Goal: Task Accomplishment & Management: Use online tool/utility

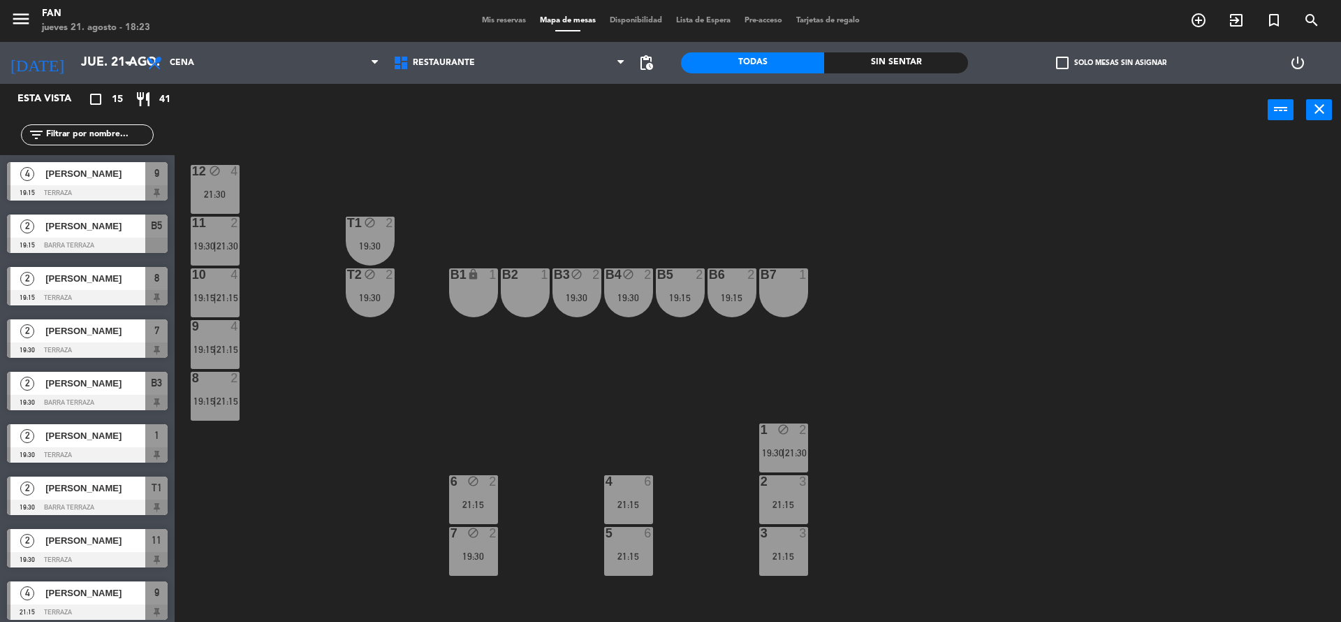
click at [499, 18] on span "Mis reservas" at bounding box center [504, 21] width 58 height 8
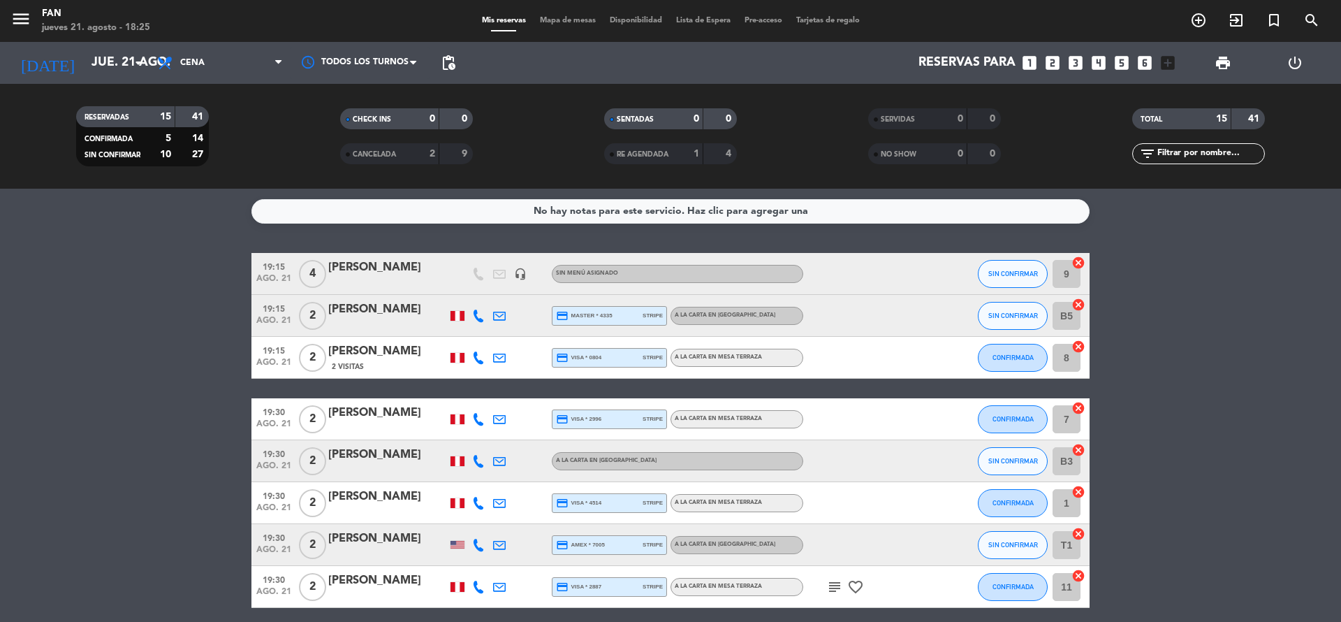
click at [549, 24] on span "Mapa de mesas" at bounding box center [568, 21] width 70 height 8
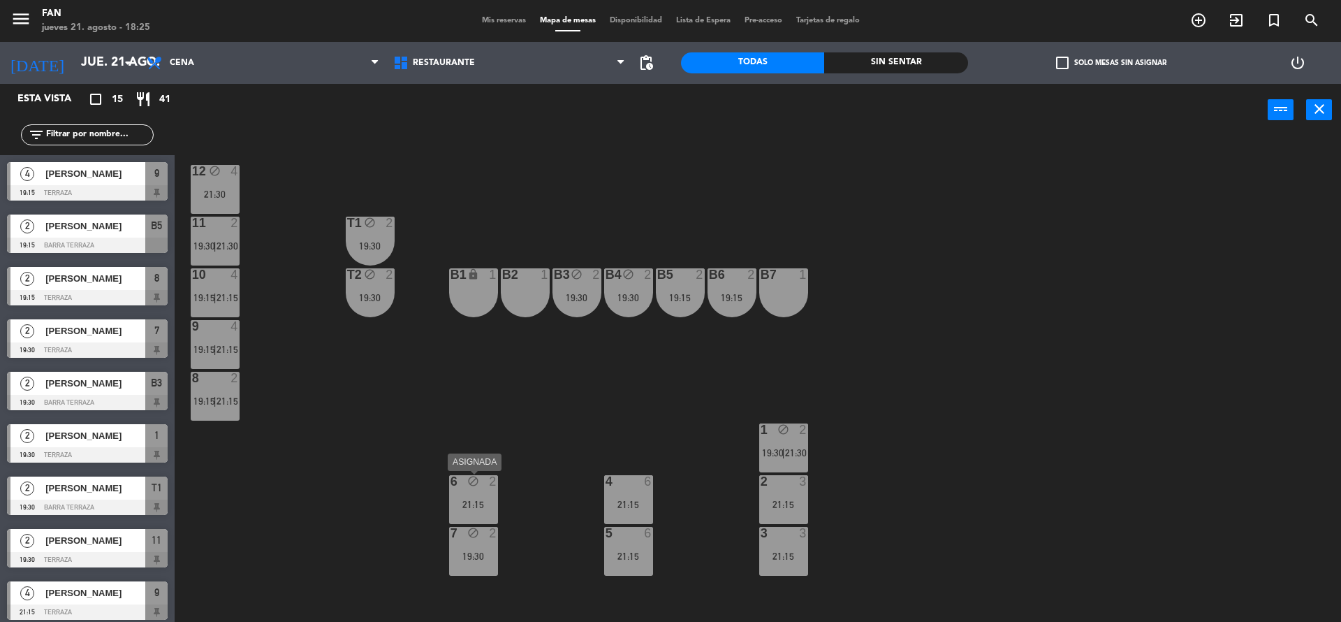
click at [490, 500] on div "21:15" at bounding box center [473, 505] width 49 height 10
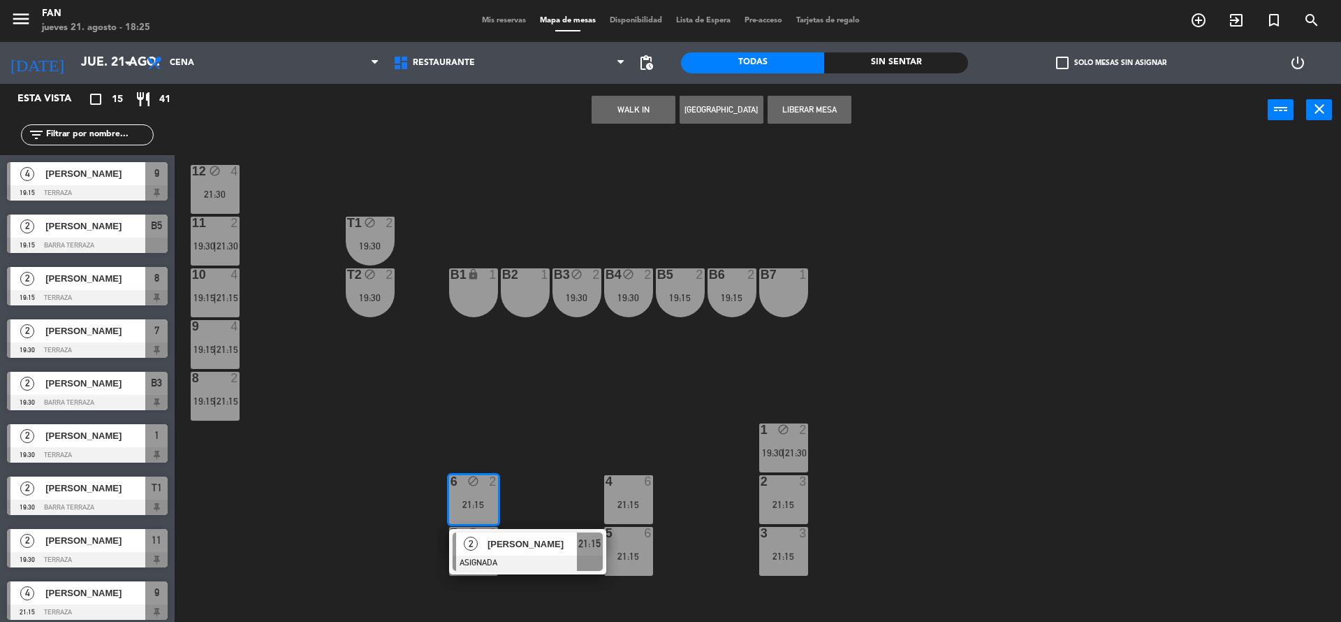
click at [550, 500] on div "12 block 4 21:30 11 2 19:30 | 21:30 T1 block 2 19:30 10 4 19:15 | 21:15 T2 bloc…" at bounding box center [764, 383] width 1153 height 486
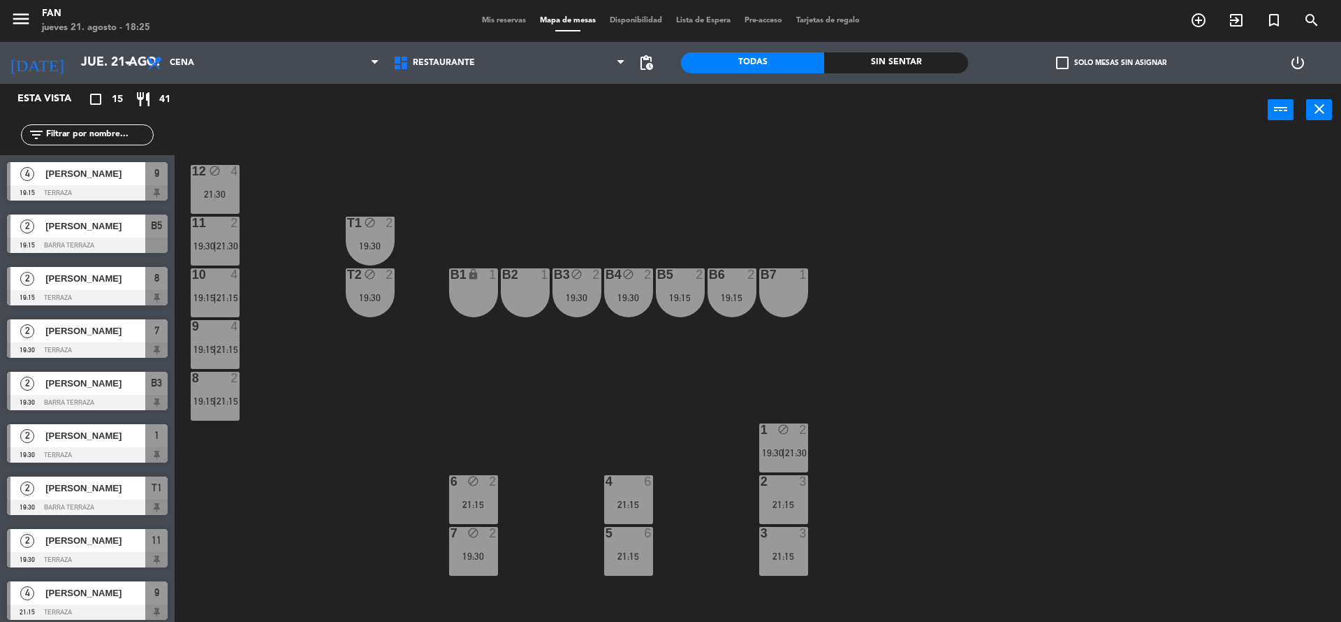
click at [195, 184] on div "12 block 4 21:30" at bounding box center [215, 189] width 49 height 49
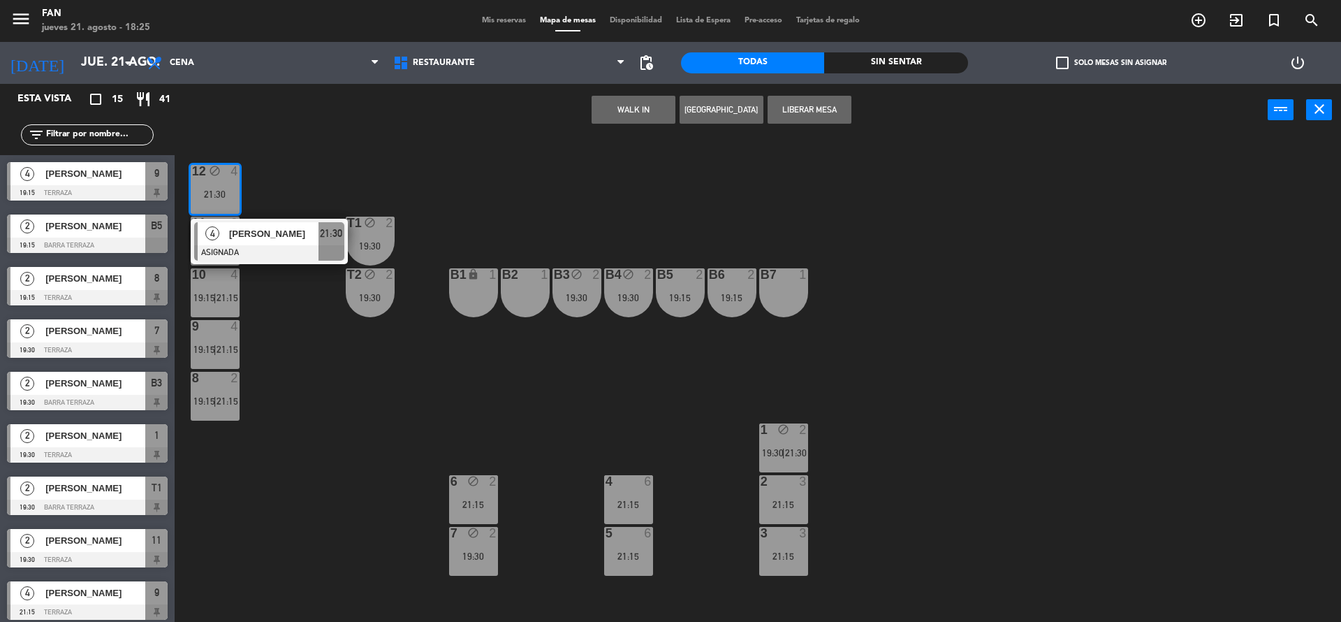
click at [279, 243] on div "[PERSON_NAME]" at bounding box center [273, 233] width 91 height 23
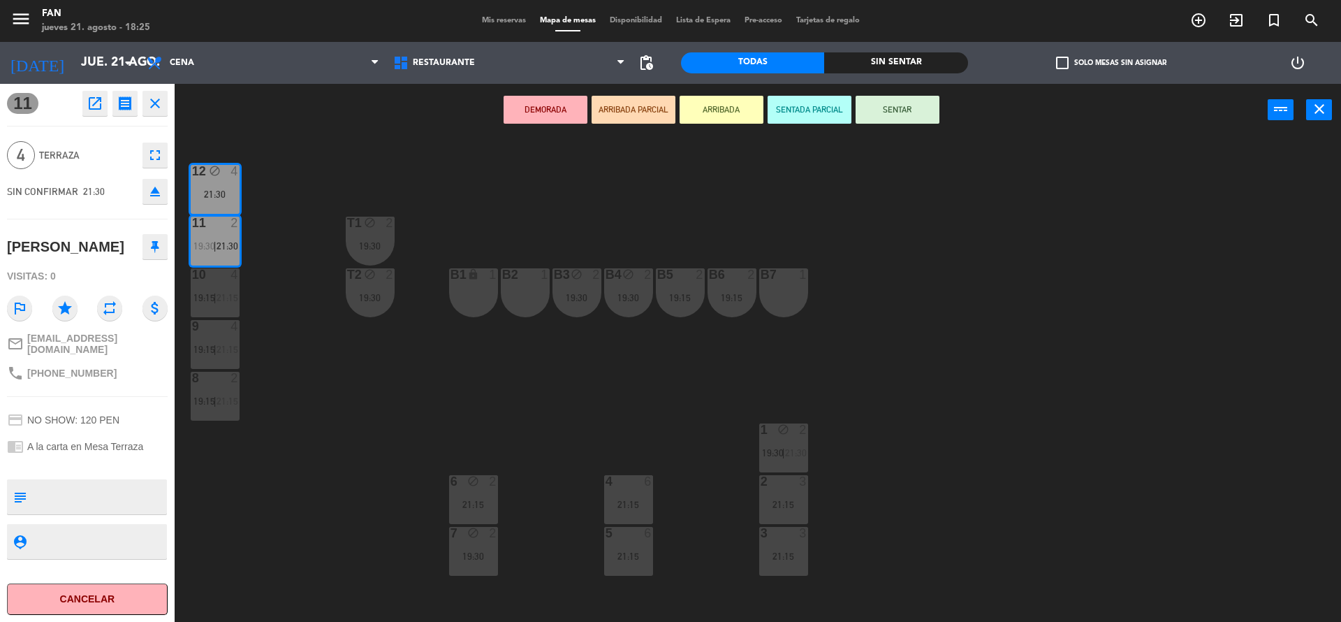
click at [347, 440] on div "12 block 4 21:30 11 2 19:30 | 21:30 T1 block 2 19:30 10 4 19:15 | 21:15 T2 bloc…" at bounding box center [764, 383] width 1153 height 486
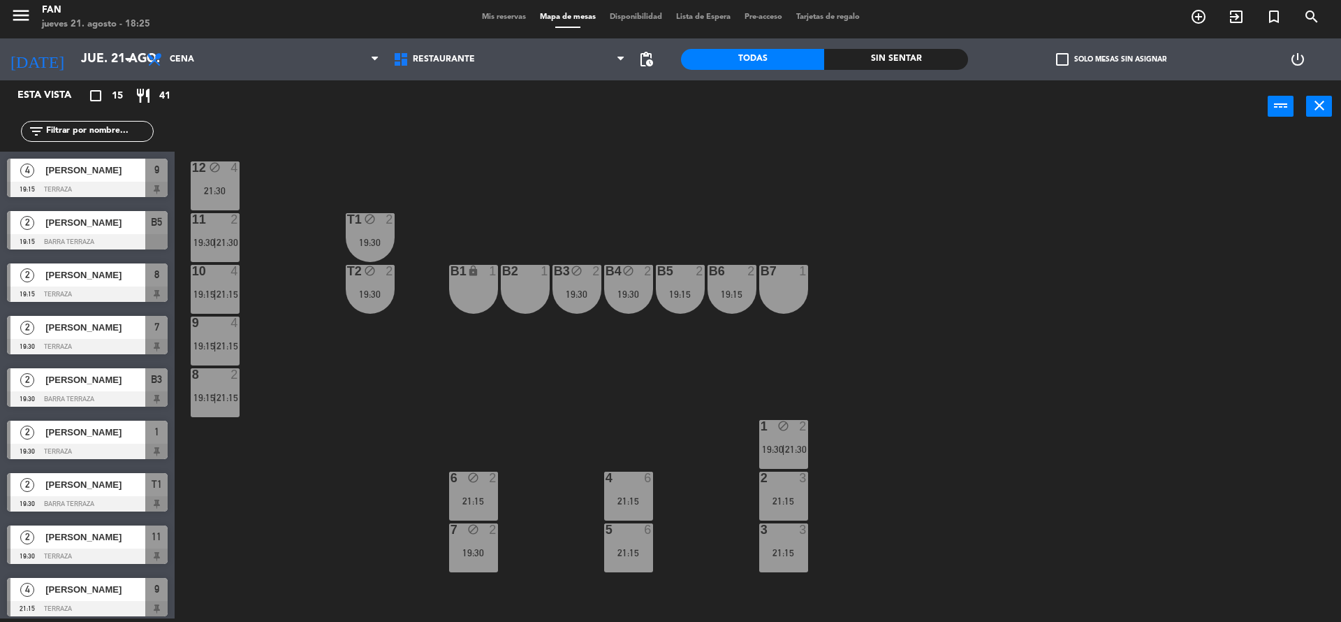
scroll to position [176, 0]
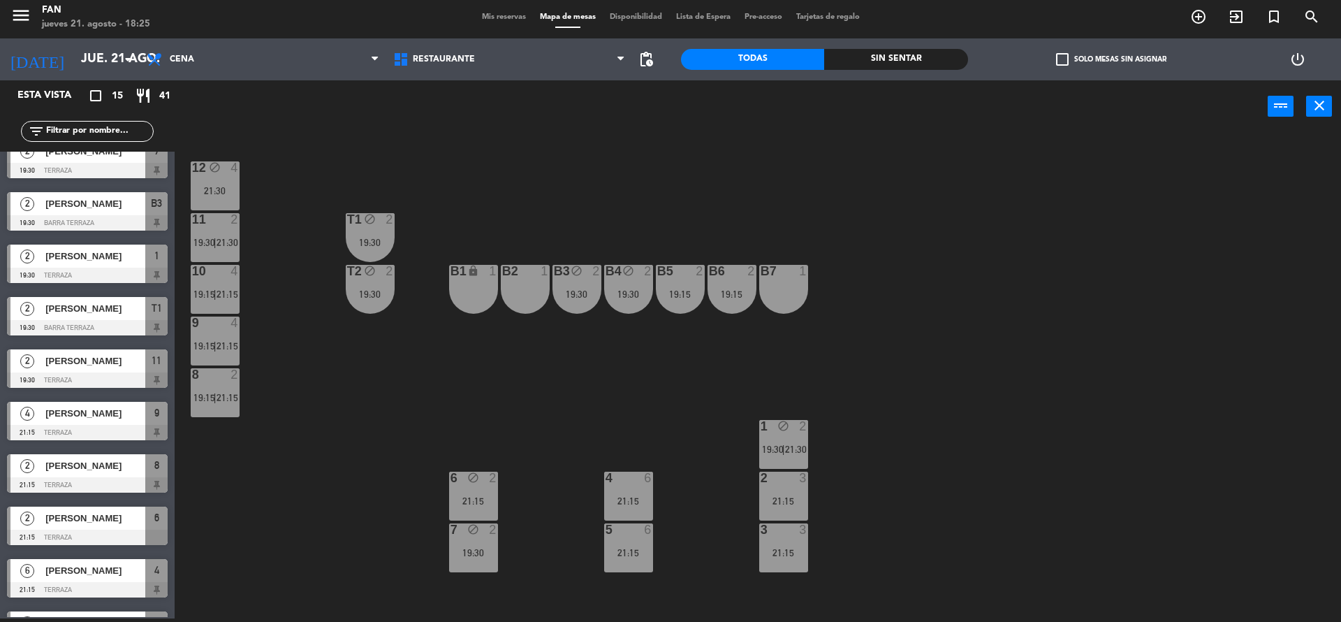
click at [465, 532] on div "block" at bounding box center [473, 529] width 23 height 13
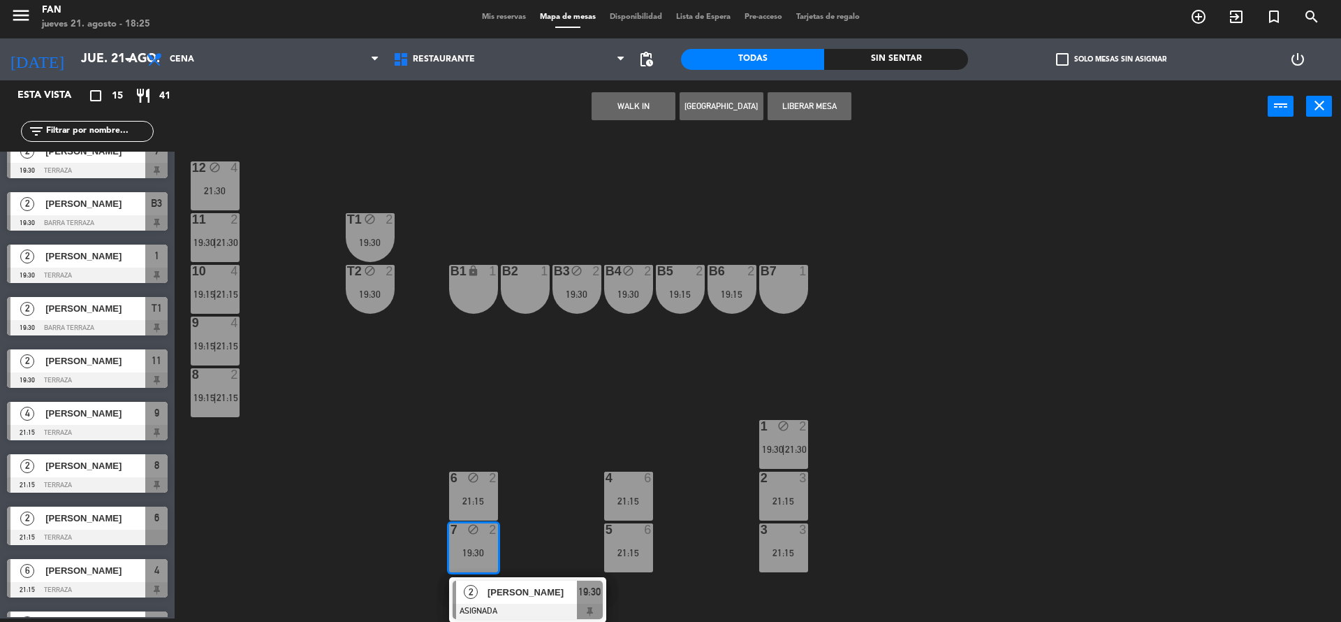
click at [215, 189] on div "21:30" at bounding box center [215, 191] width 49 height 10
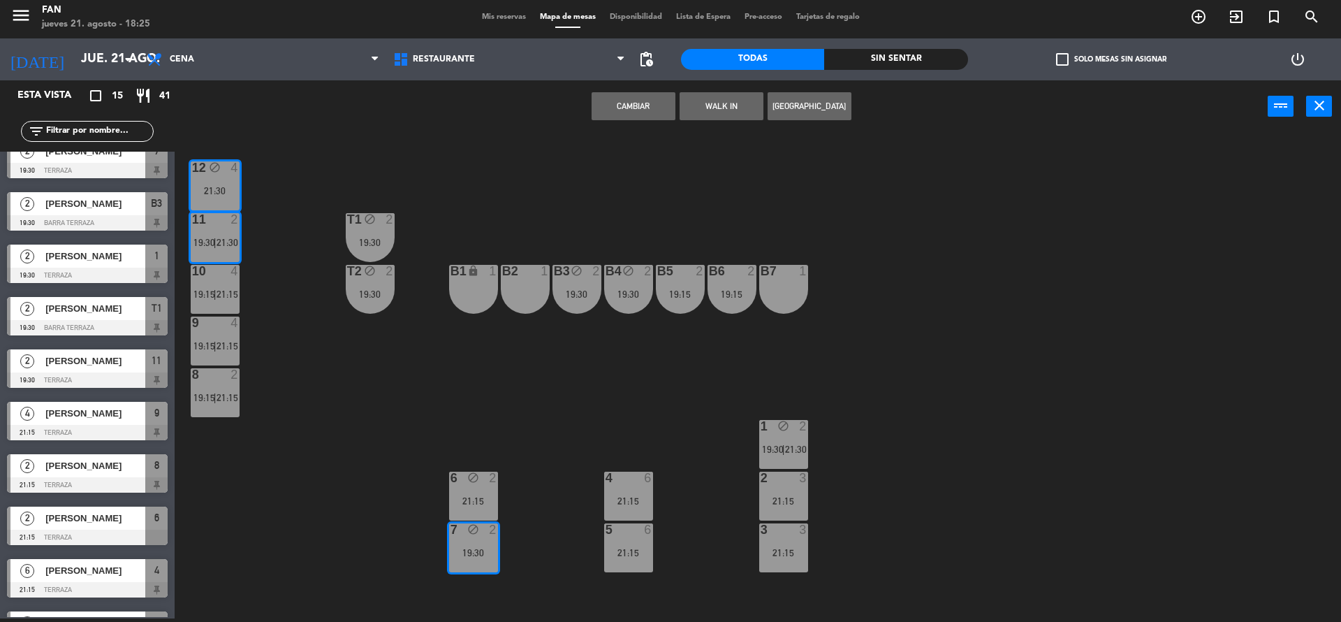
click at [595, 271] on div "B4" at bounding box center [605, 271] width 23 height 13
click at [604, 233] on div "12 block 4 21:30 11 2 19:30 | 21:30 T1 block 2 19:30 10 4 19:15 | 21:15 T2 bloc…" at bounding box center [764, 379] width 1153 height 486
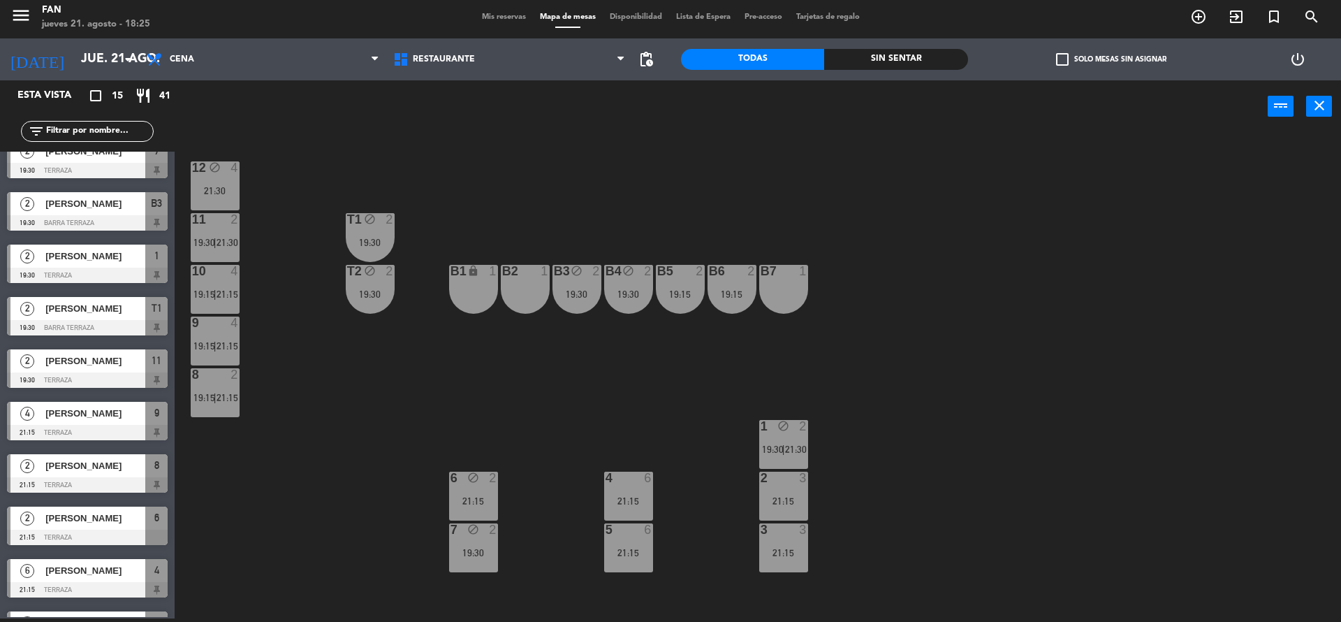
click at [498, 525] on div "2" at bounding box center [496, 529] width 23 height 13
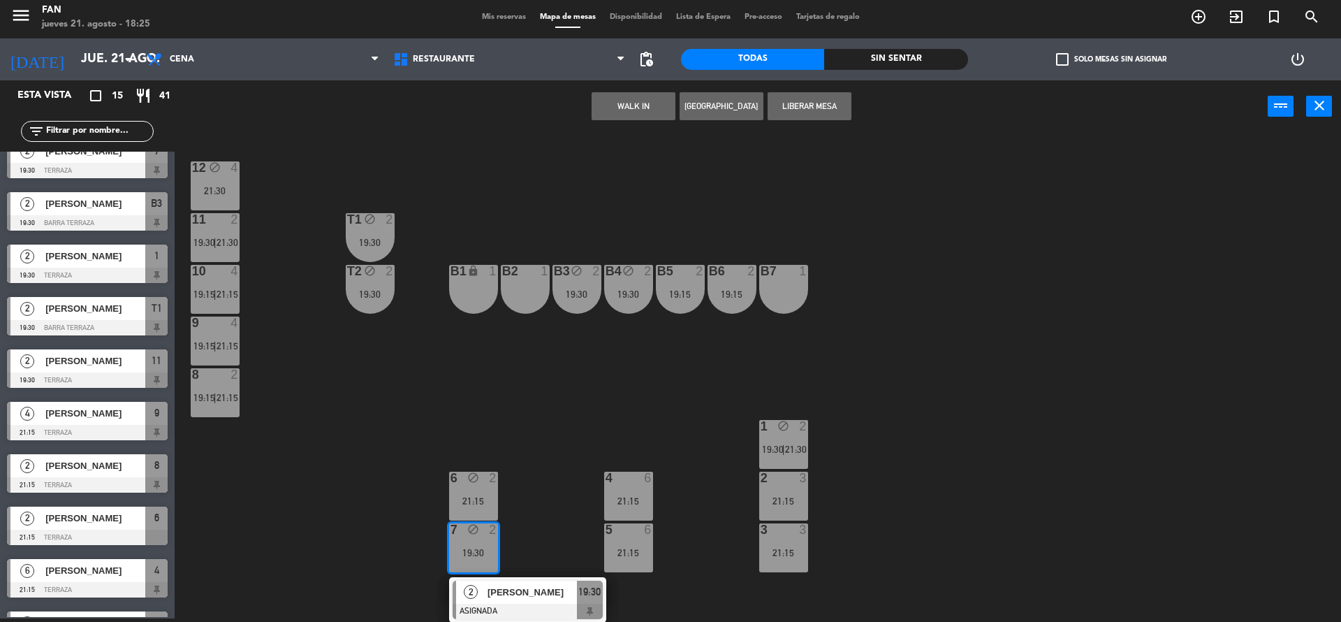
click at [514, 576] on div "12 block 4 21:30 11 2 19:30 | 21:30 T1 block 2 19:30 10 4 19:15 | 21:15 T2 bloc…" at bounding box center [764, 379] width 1153 height 486
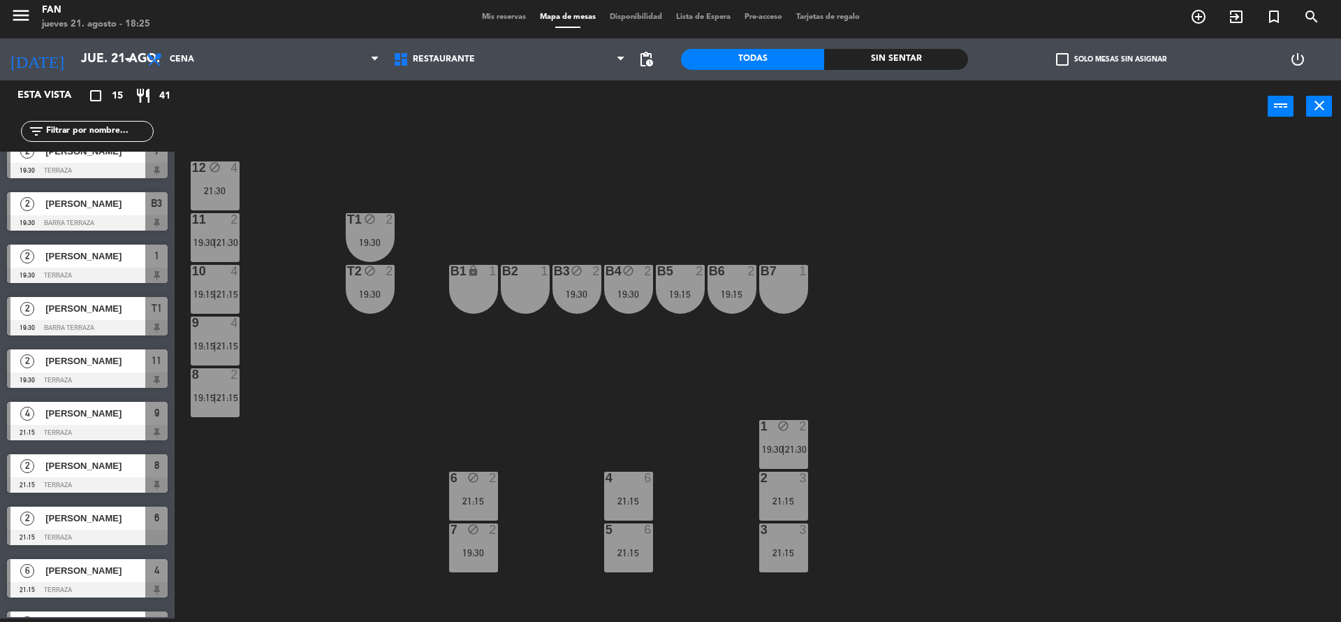
click at [485, 542] on div "7 block 2 19:30" at bounding box center [473, 547] width 49 height 49
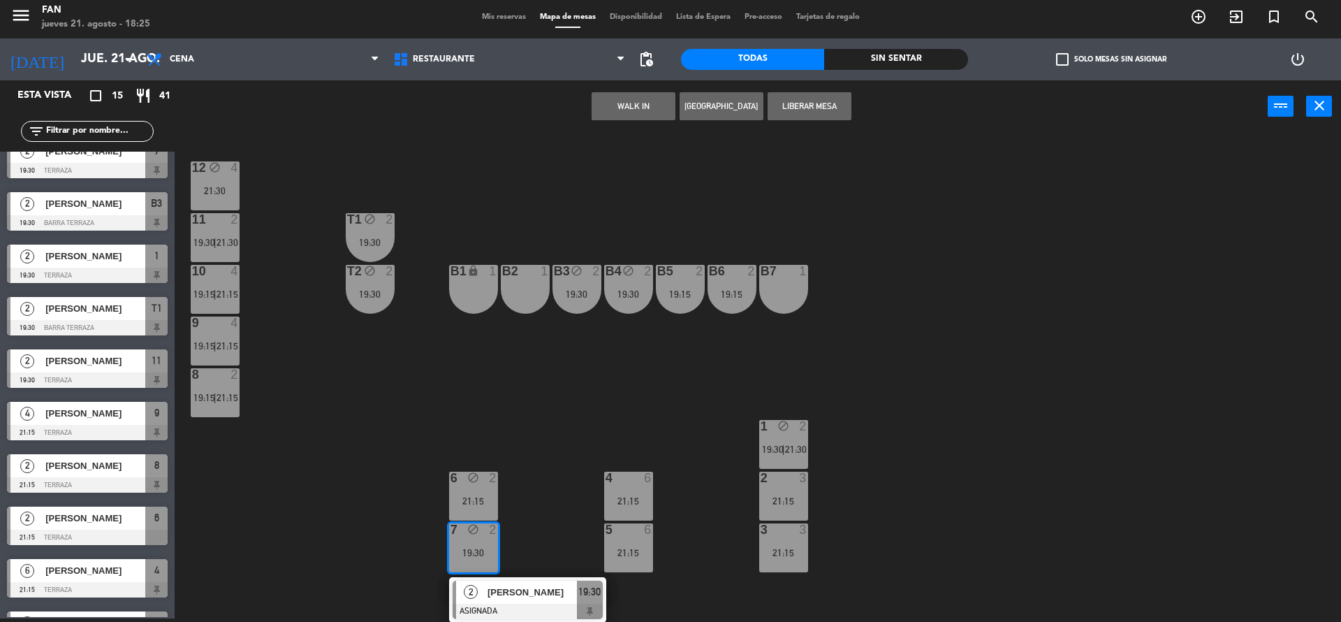
click at [518, 581] on div "[PERSON_NAME]" at bounding box center [531, 592] width 91 height 23
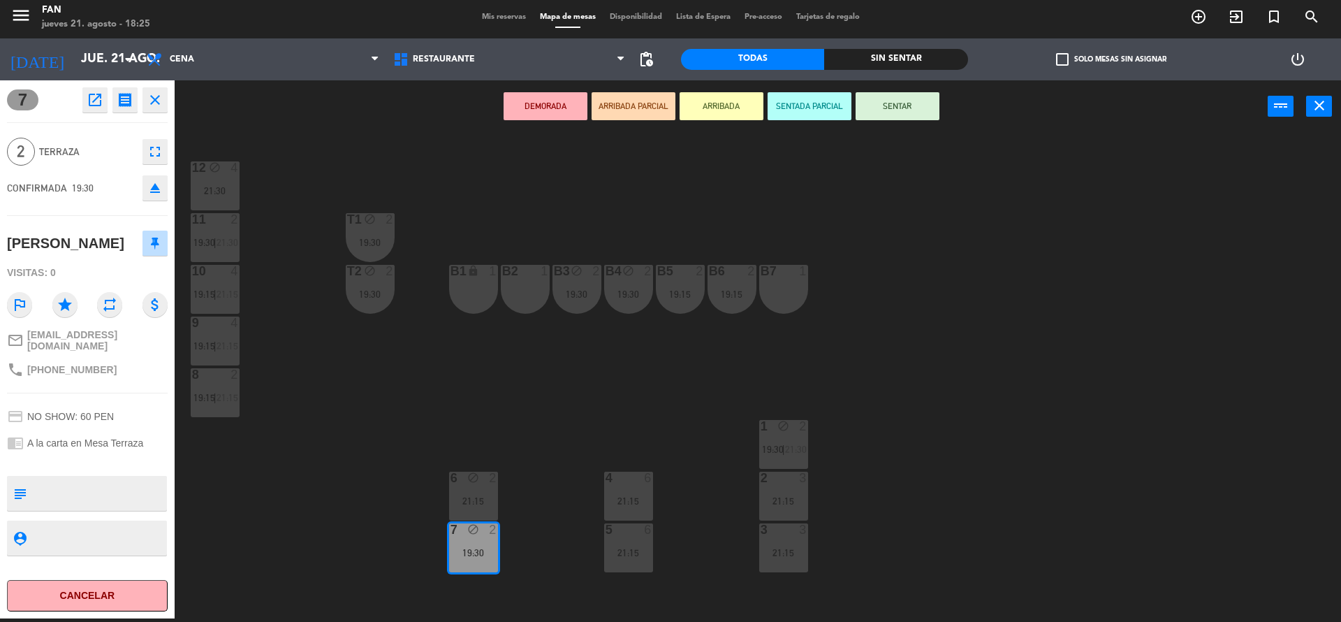
click at [224, 163] on div "block" at bounding box center [214, 167] width 23 height 13
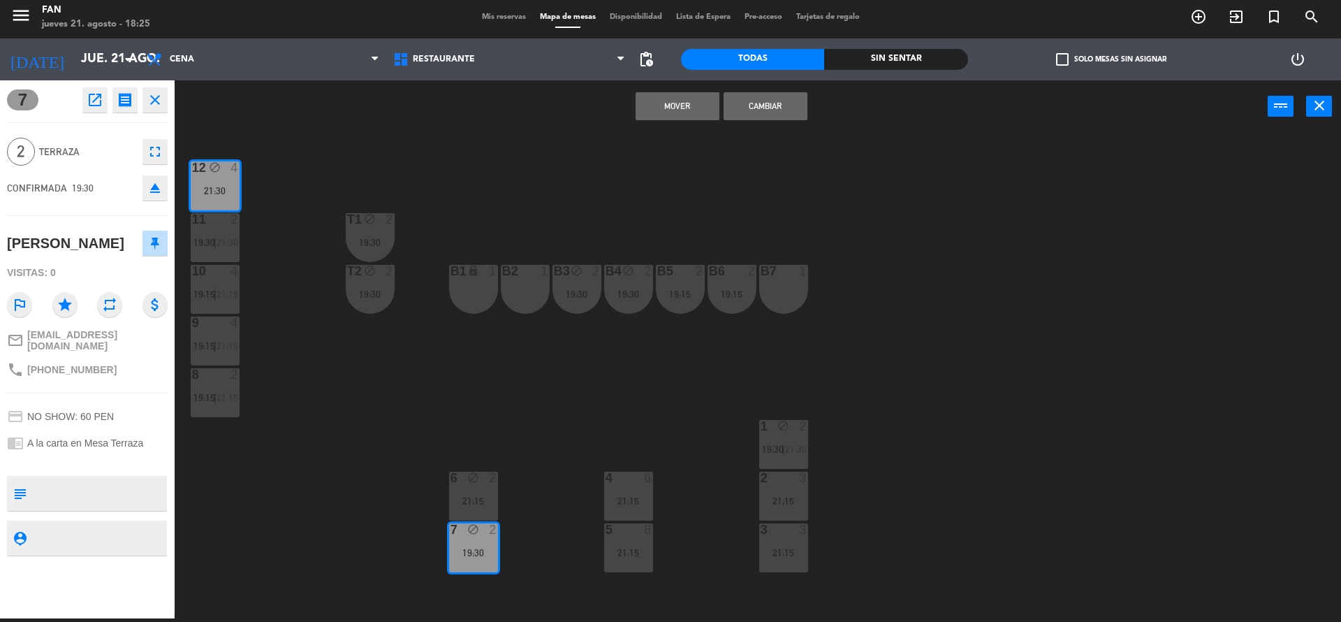
click at [673, 106] on button "Mover" at bounding box center [678, 106] width 84 height 28
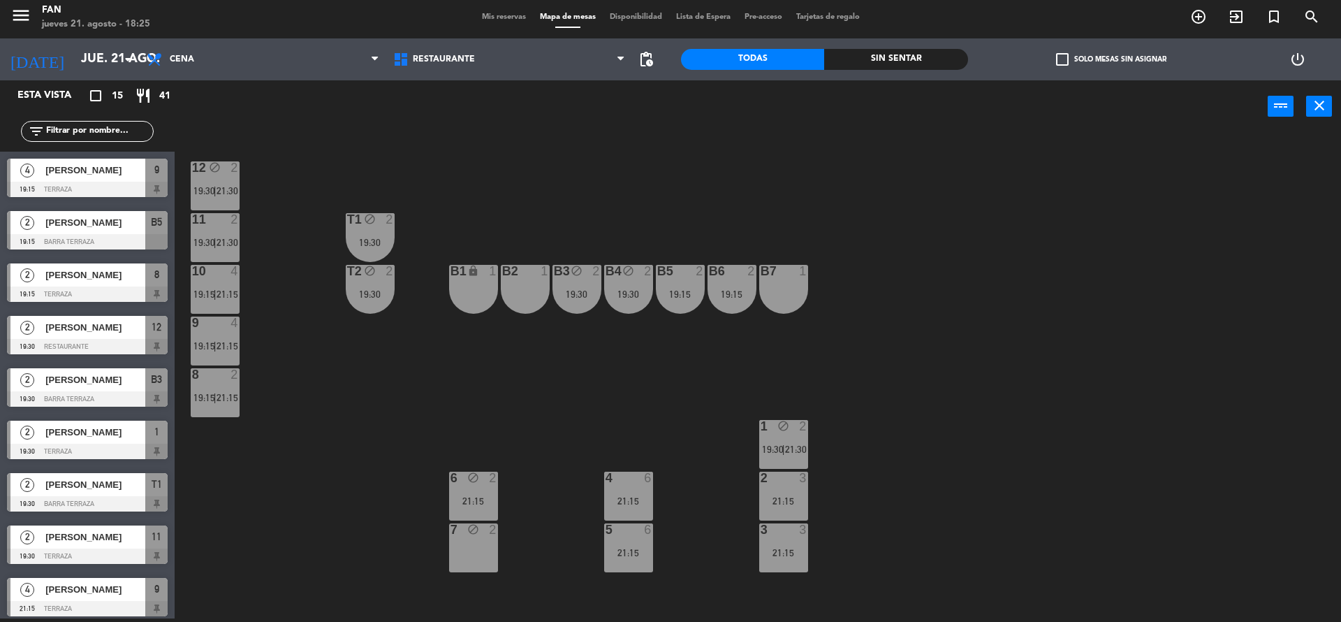
click at [485, 518] on div "6 block 2 21:15" at bounding box center [473, 496] width 49 height 49
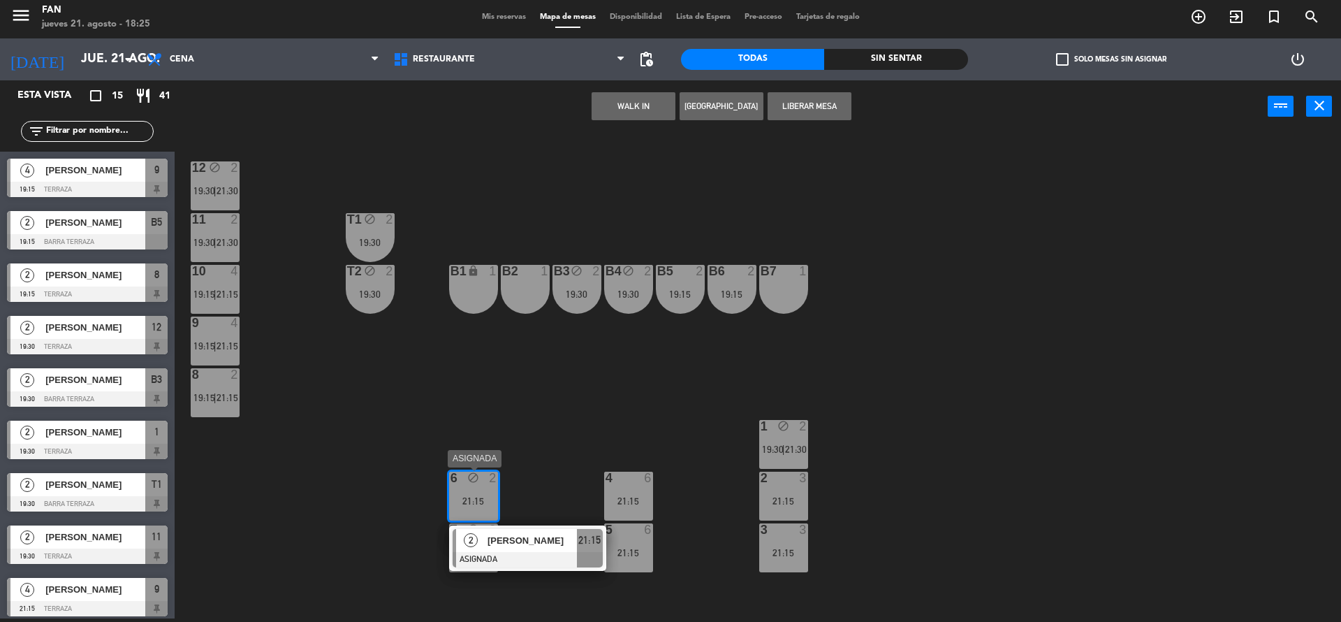
click at [486, 535] on div "[PERSON_NAME]" at bounding box center [531, 540] width 91 height 23
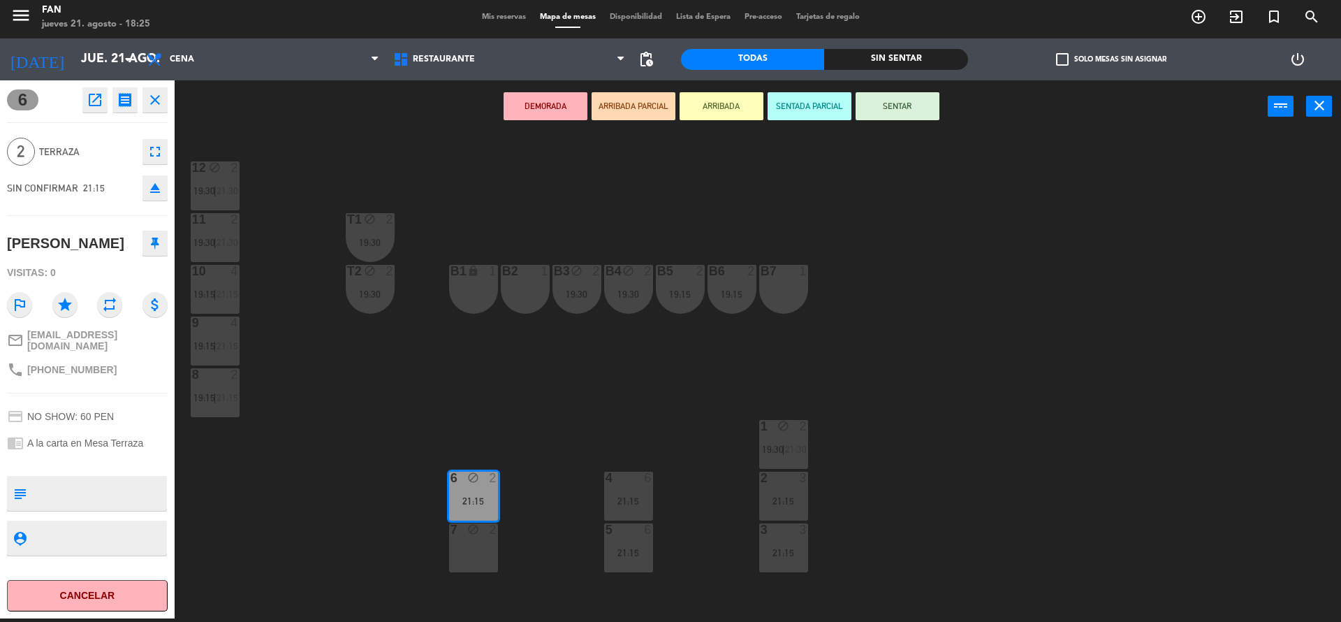
click at [481, 552] on div "7 block 2" at bounding box center [473, 547] width 49 height 49
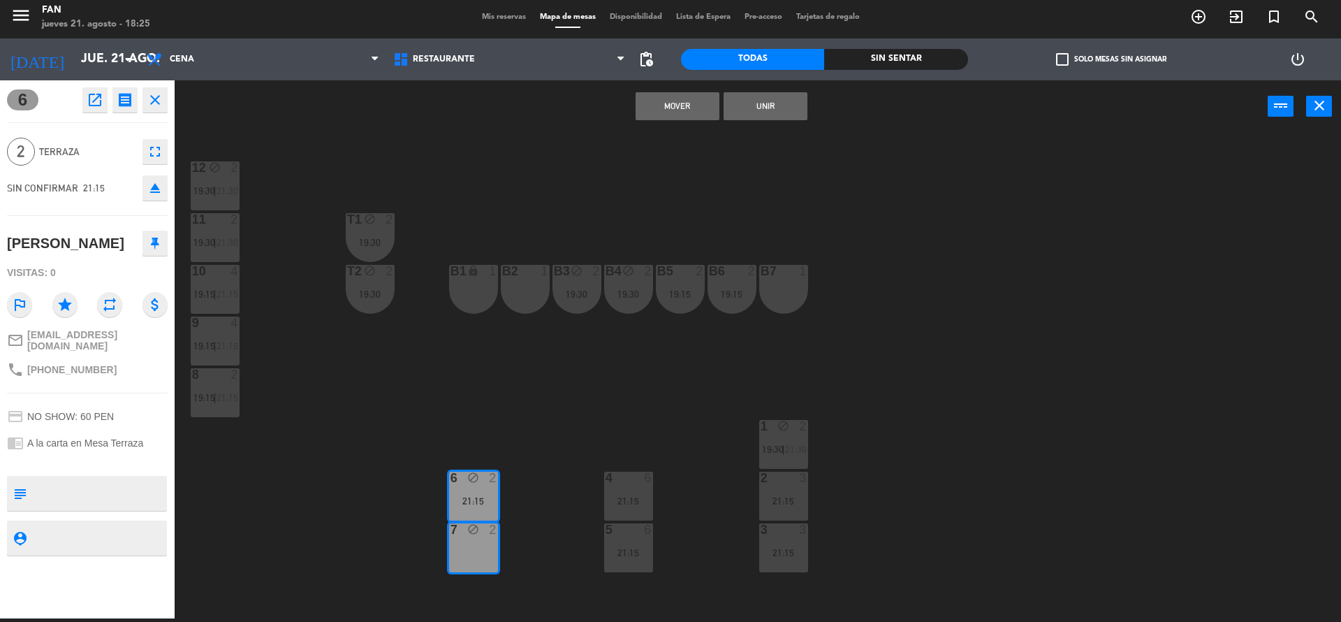
click at [654, 100] on button "Mover" at bounding box center [678, 106] width 84 height 28
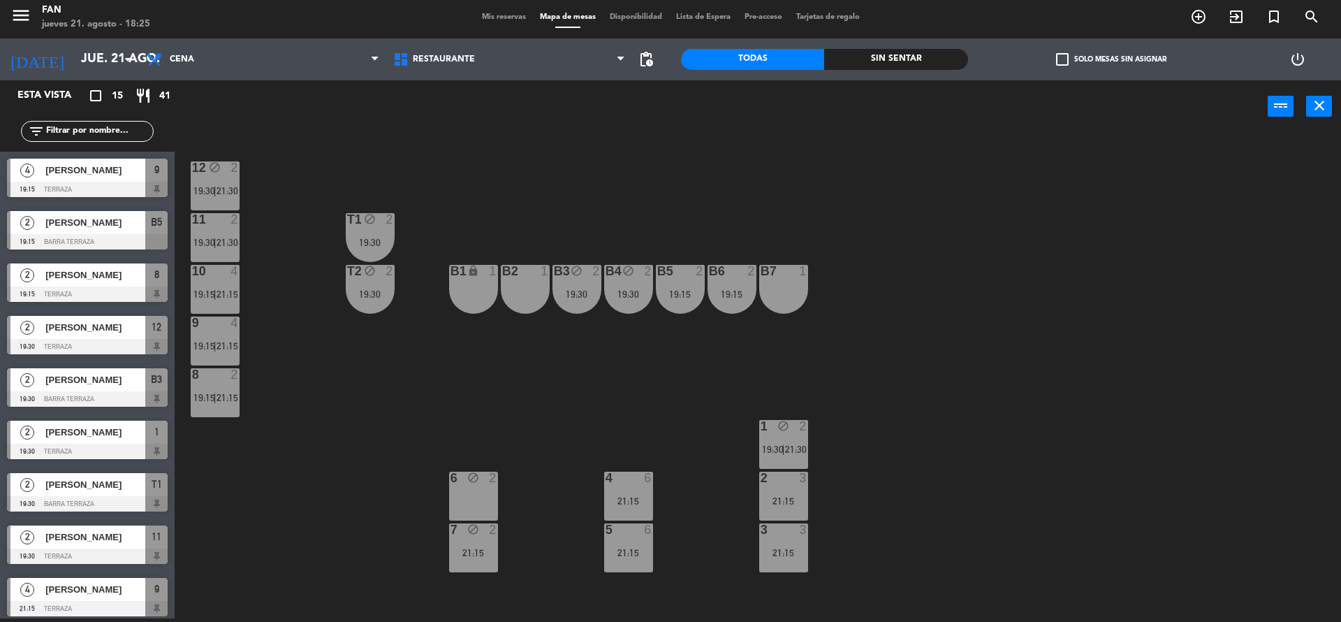
scroll to position [19, 0]
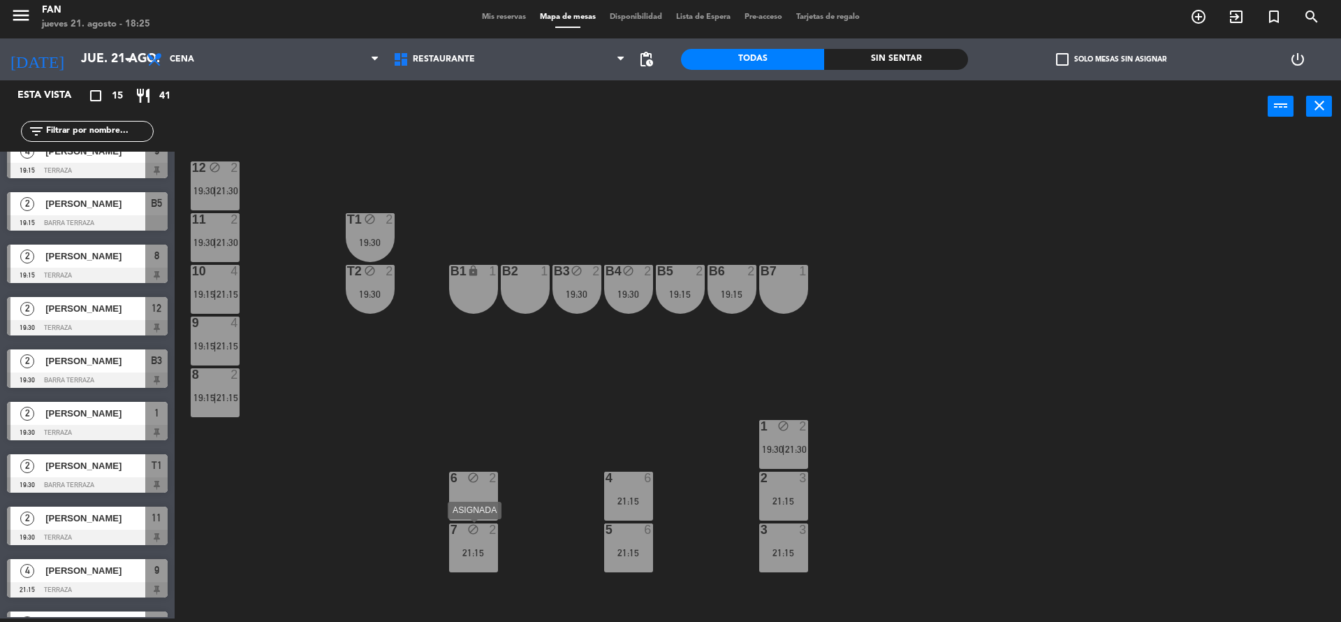
click at [489, 550] on div "21:15" at bounding box center [473, 553] width 49 height 10
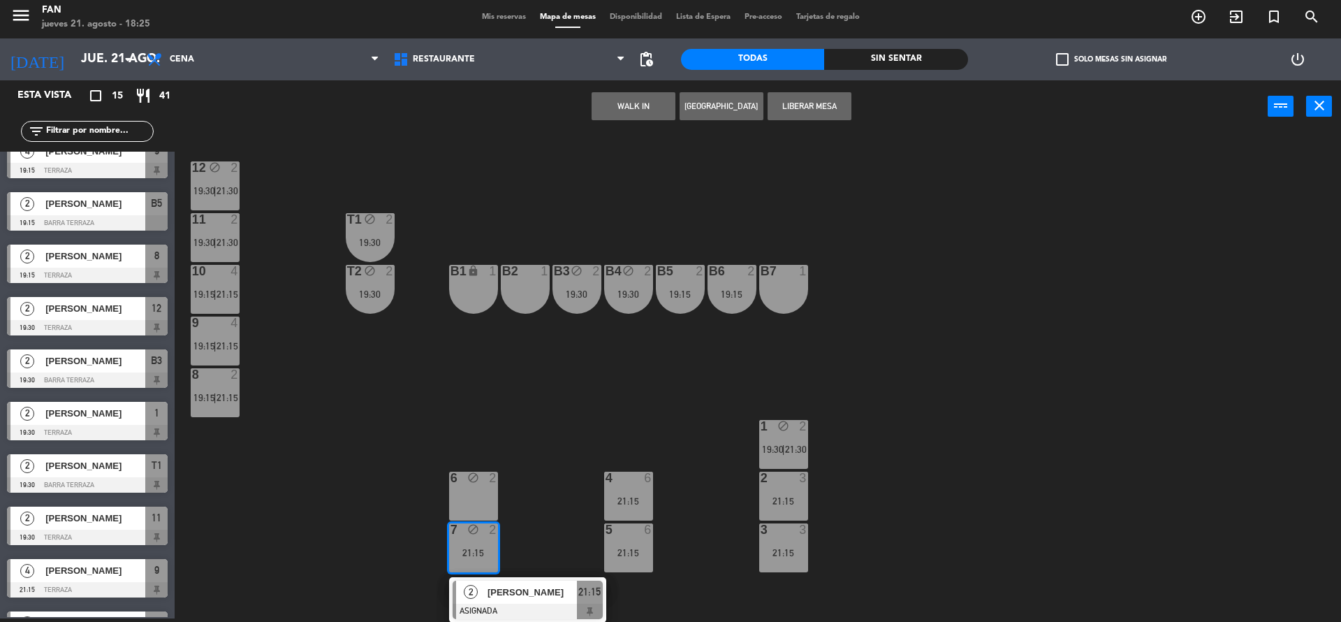
click at [530, 518] on div "12 block 2 19:30 | 21:30 11 2 19:30 | 21:30 T1 block 2 19:30 10 4 19:15 | 21:15…" at bounding box center [764, 379] width 1153 height 486
click at [532, 518] on div "12 block 2 19:30 | 21:30 11 2 19:30 | 21:30 T1 block 2 19:30 10 4 19:15 | 21:15…" at bounding box center [764, 379] width 1153 height 486
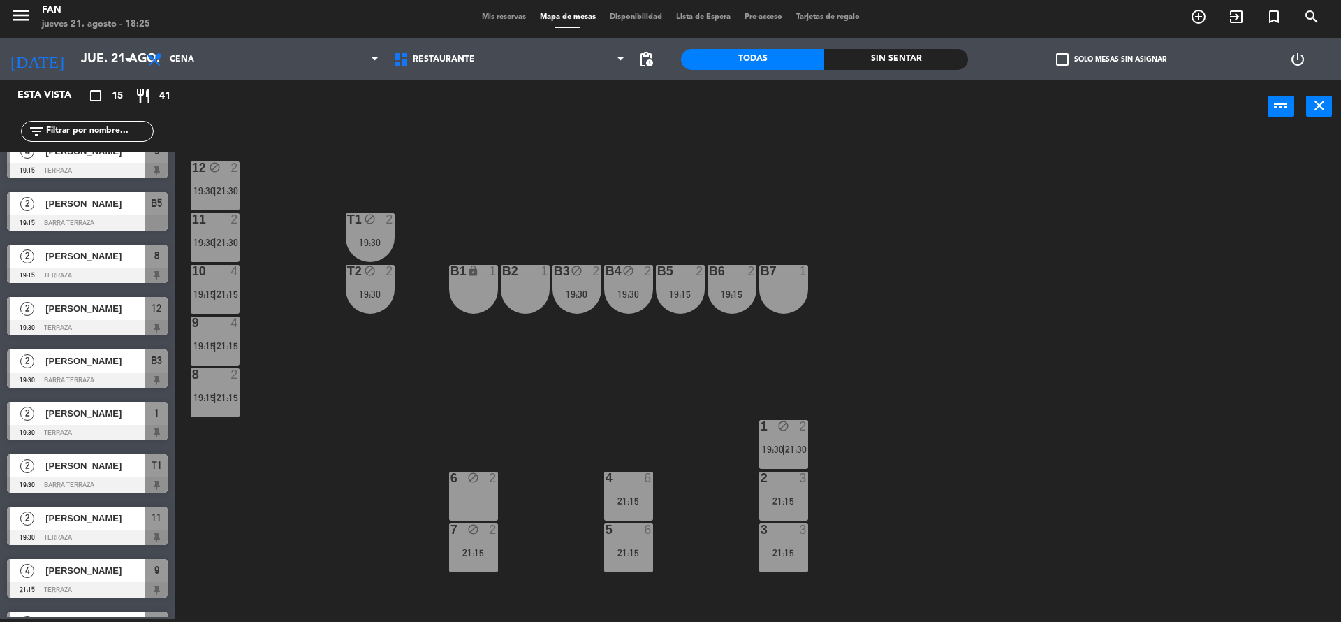
click at [546, 300] on div "B2 1" at bounding box center [525, 289] width 49 height 49
